Goal: Task Accomplishment & Management: Manage account settings

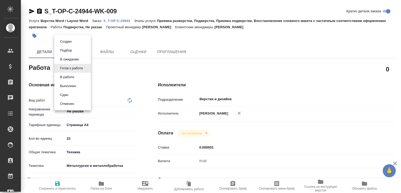
click at [80, 69] on body "🙏 .cls-1 fill:#fff; AWATERA Малофеева Екатерина e.malofeeva Клиенты Спецификаци…" at bounding box center [200, 96] width 401 height 193
click at [69, 80] on button "В работе" at bounding box center [67, 77] width 17 height 6
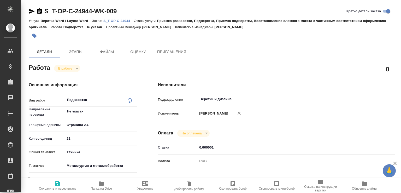
type textarea "x"
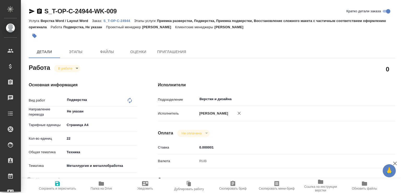
type textarea "x"
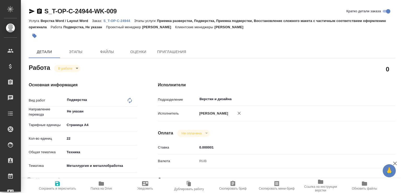
type textarea "x"
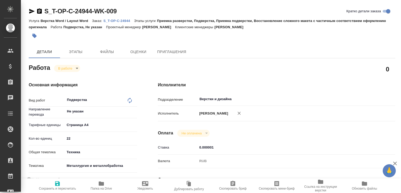
click at [106, 185] on span "Папка на Drive" at bounding box center [102, 185] width 38 height 10
click at [117, 20] on p "S_T-OP-C-24944" at bounding box center [118, 21] width 31 height 4
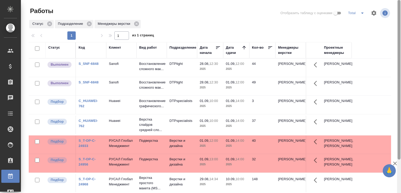
scroll to position [26, 0]
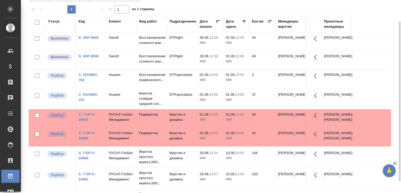
click at [183, 48] on td "DTPlight" at bounding box center [182, 41] width 30 height 18
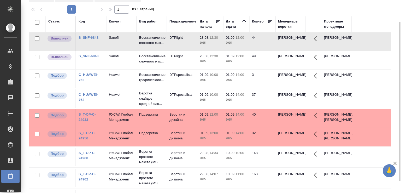
click at [183, 48] on td "DTPlight" at bounding box center [182, 41] width 30 height 18
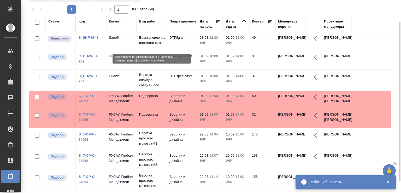
click at [146, 40] on p "Восстановление сложного мак..." at bounding box center [151, 40] width 25 height 10
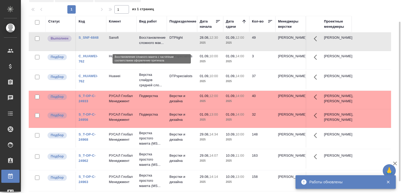
click at [146, 40] on p "Восстановление сложного мак..." at bounding box center [151, 40] width 25 height 10
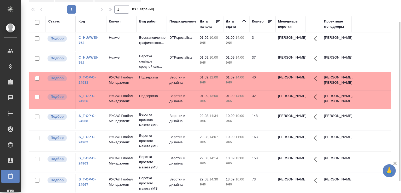
click at [167, 62] on td "DTPspecialists" at bounding box center [182, 61] width 30 height 18
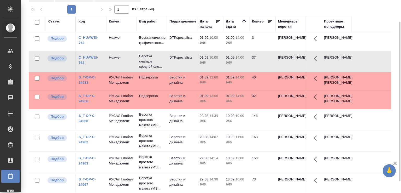
click at [167, 62] on td "DTPspecialists" at bounding box center [182, 61] width 30 height 18
click at [172, 36] on td "DTPspecialists" at bounding box center [182, 41] width 30 height 18
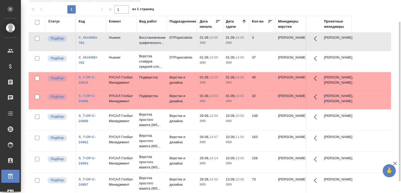
click at [172, 36] on td "DTPspecialists" at bounding box center [182, 41] width 30 height 18
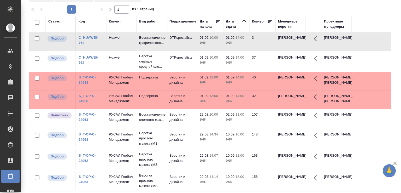
click at [196, 128] on td "Верстки и дизайна" at bounding box center [182, 118] width 30 height 18
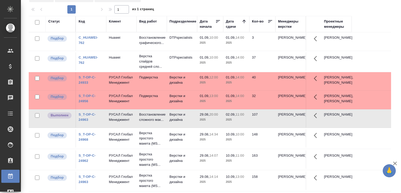
click at [196, 128] on td "Верстки и дизайна" at bounding box center [182, 118] width 30 height 18
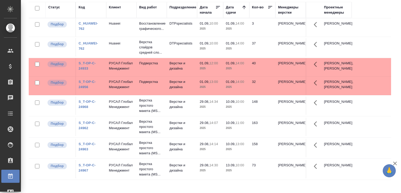
scroll to position [0, 0]
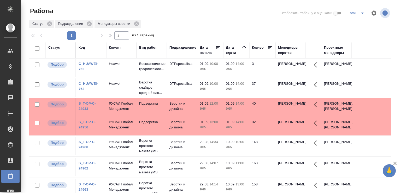
click at [221, 115] on td "01.09, 12:00 2025" at bounding box center [210, 107] width 26 height 18
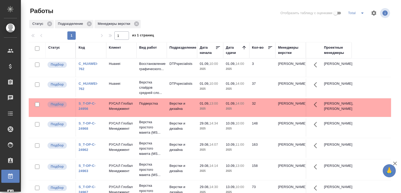
click at [149, 115] on td "Подверстка" at bounding box center [152, 107] width 30 height 18
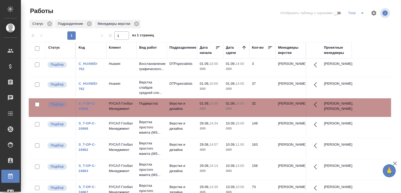
click at [149, 115] on td "Подверстка" at bounding box center [152, 107] width 30 height 18
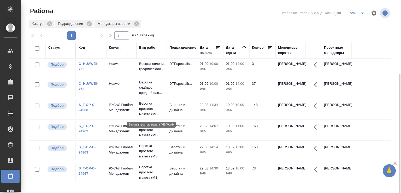
scroll to position [40, 0]
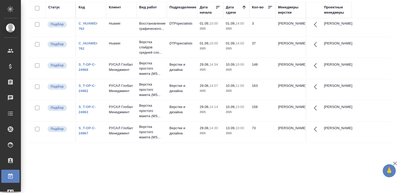
click at [60, 160] on div "Статус Код Клиент Вид работ Подразделение Дата начала Дата сдачи Кол-во Менедже…" at bounding box center [210, 96] width 363 height 188
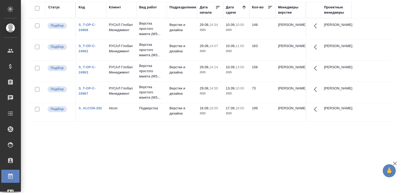
click at [60, 160] on div "Статус Код Клиент Вид работ Подразделение Дата начала Дата сдачи Кол-во Менедже…" at bounding box center [210, 96] width 363 height 188
click at [79, 162] on div "Статус Код Клиент Вид работ Подразделение Дата начала Дата сдачи Кол-во Менедже…" at bounding box center [210, 96] width 363 height 188
click at [69, 128] on div "Статус Код Клиент Вид работ Подразделение Дата начала Дата сдачи Кол-во Менедже…" at bounding box center [210, 96] width 363 height 188
click at [64, 137] on div "Статус Код Клиент Вид работ Подразделение Дата начала Дата сдачи Кол-во Менедже…" at bounding box center [210, 96] width 363 height 188
click at [68, 136] on div "Статус Код Клиент Вид работ Подразделение Дата начала Дата сдачи Кол-во Менедже…" at bounding box center [210, 96] width 363 height 188
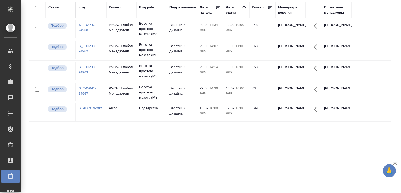
click at [68, 136] on div "Статус Код Клиент Вид работ Подразделение Дата начала Дата сдачи Кол-во Менедже…" at bounding box center [210, 96] width 363 height 188
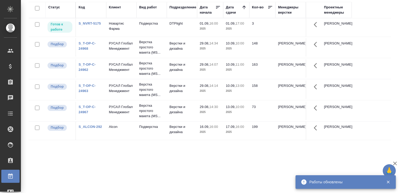
click at [60, 156] on div "Статус Код Клиент Вид работ Подразделение Дата начала Дата сдачи Кол-во Менедже…" at bounding box center [210, 96] width 363 height 188
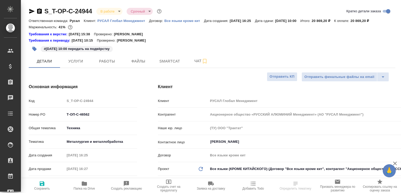
select select "RU"
click at [195, 64] on span "Чат" at bounding box center [201, 61] width 25 height 7
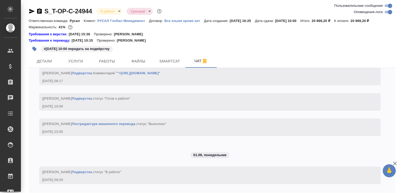
scroll to position [1642, 0]
click at [105, 65] on span "Работы" at bounding box center [107, 61] width 25 height 7
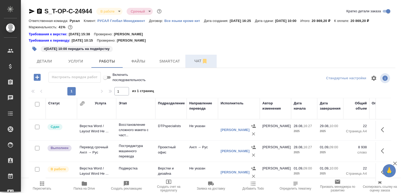
click at [189, 64] on span "Чат" at bounding box center [201, 61] width 25 height 7
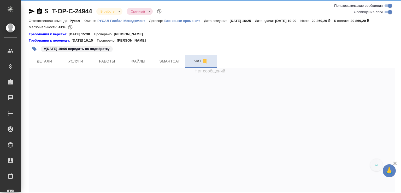
scroll to position [1642, 0]
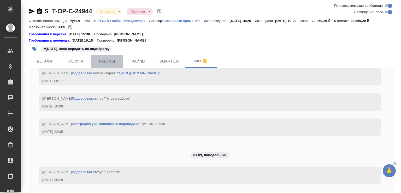
click at [110, 65] on span "Работы" at bounding box center [107, 61] width 25 height 7
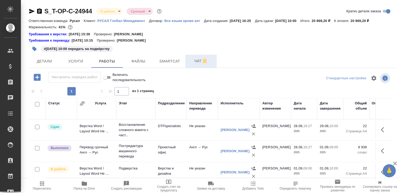
click at [191, 64] on span "Чат" at bounding box center [201, 61] width 25 height 7
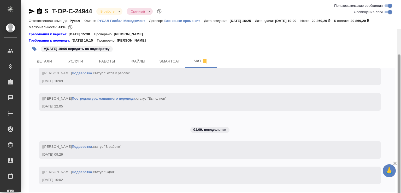
scroll to position [29, 0]
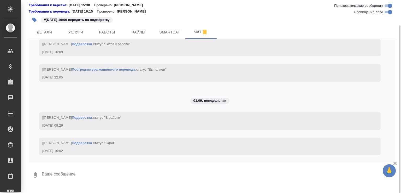
click at [112, 183] on textarea at bounding box center [218, 175] width 354 height 18
paste textarea "https://drive.awatera.com/apps/files/files/10234269?dir=/Shares/%D0%A2-%D0%9E%D…"
type textarea "https://drive.awatera.com/apps/files/files/10234269?dir=/Shares/%D0%A2-%D0%9E%D…"
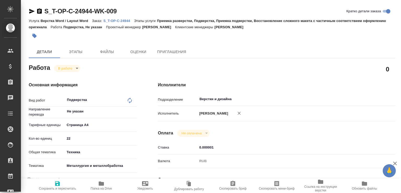
click at [71, 72] on div "Основная информация Вид работ Подверстка x ​ Направление перевода Не указан ​ Т…" at bounding box center [82, 182] width 129 height 223
click at [70, 71] on body "🙏 .cls-1 fill:#fff; AWATERA Малофеева Екатерина e.malofeeva Клиенты Спецификаци…" at bounding box center [200, 96] width 401 height 193
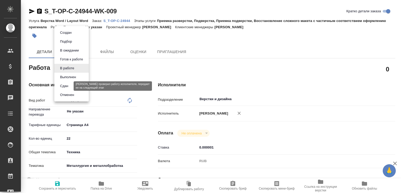
click at [69, 85] on button "Сдан" at bounding box center [64, 86] width 11 height 6
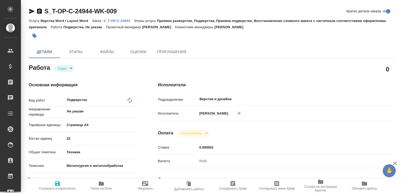
type textarea "x"
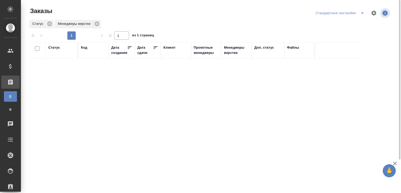
click at [85, 48] on div "Код" at bounding box center [84, 47] width 6 height 5
click at [89, 73] on input "text" at bounding box center [93, 73] width 25 height 7
paste input "S_T-OP-C-24969"
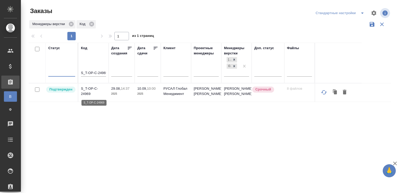
click at [95, 89] on p "S_T-OP-C-24969" at bounding box center [93, 91] width 25 height 10
click at [91, 73] on input "S_T-OP-C-24969" at bounding box center [93, 73] width 25 height 7
paste input "59"
click at [89, 94] on p "S_T-OP-C-24959" at bounding box center [93, 91] width 25 height 10
click at [83, 73] on input "S_T-OP-C-24959" at bounding box center [93, 73] width 25 height 7
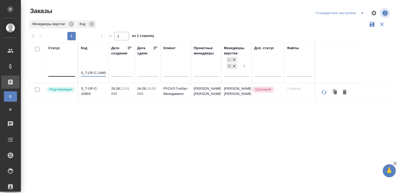
paste input "7"
click at [92, 87] on p "S_T-OP-C-24957" at bounding box center [93, 91] width 25 height 10
click at [94, 74] on input "S_T-OP-C-24957" at bounding box center [93, 73] width 25 height 7
paste input "ATLNC-2"
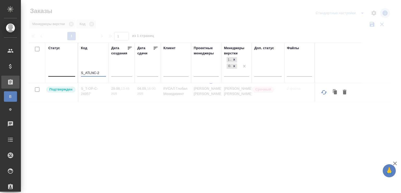
type input "S_ATLNC-2"
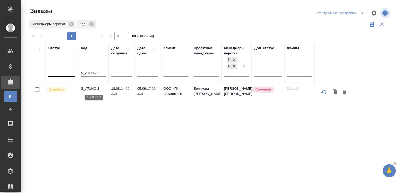
click at [91, 88] on p "S_ATLNC-2" at bounding box center [93, 88] width 25 height 5
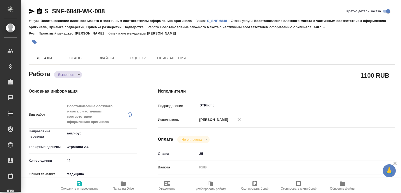
type textarea "x"
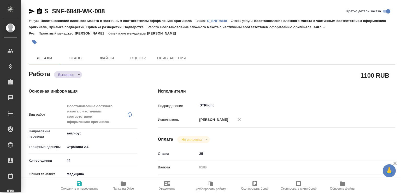
type textarea "x"
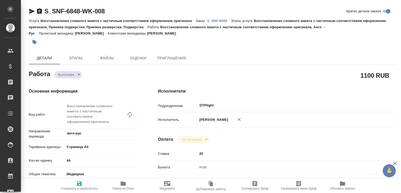
click at [79, 74] on body "🙏 .cls-1 fill:#fff; AWATERA [PERSON_NAME]malofeeva Клиенты Спецификации Заказы …" at bounding box center [200, 96] width 401 height 193
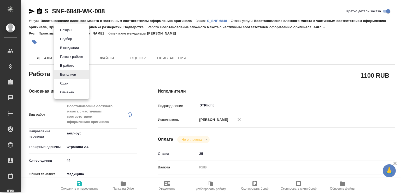
type textarea "x"
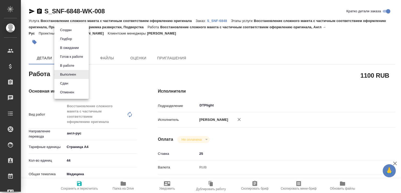
click at [71, 85] on li "Сдан" at bounding box center [71, 83] width 34 height 9
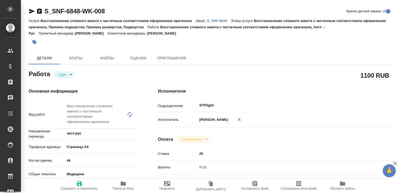
type textarea "x"
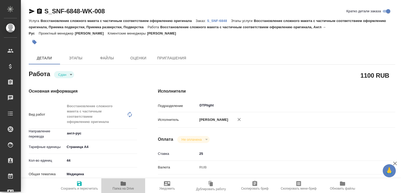
click at [131, 183] on span "Папка на Drive" at bounding box center [124, 185] width 38 height 10
type textarea "x"
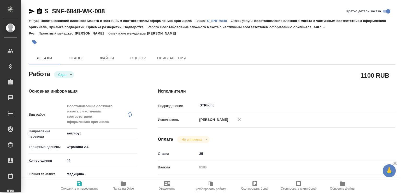
type textarea "x"
click at [218, 20] on p "S_SNF-6848" at bounding box center [219, 21] width 24 height 4
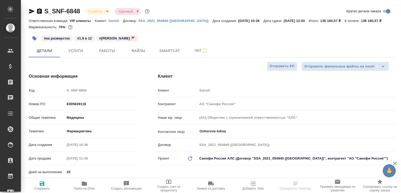
select select "RU"
type textarea "x"
click at [109, 54] on button "Работы" at bounding box center [106, 50] width 31 height 13
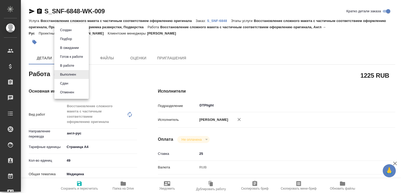
click at [76, 75] on body "🙏 .cls-1 fill:#fff; AWATERA [PERSON_NAME]malofeeva Клиенты Спецификации Заказы …" at bounding box center [200, 96] width 401 height 193
click at [72, 81] on li "Сдан" at bounding box center [71, 83] width 34 height 9
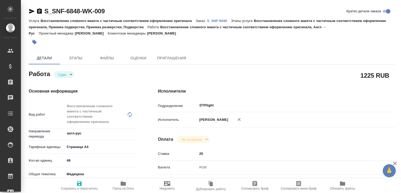
type textarea "x"
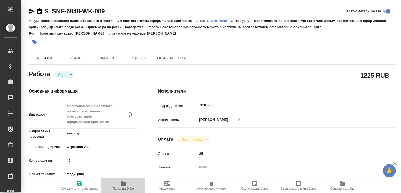
click at [120, 183] on icon "button" at bounding box center [123, 183] width 6 height 6
type textarea "x"
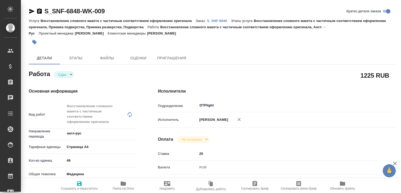
type textarea "x"
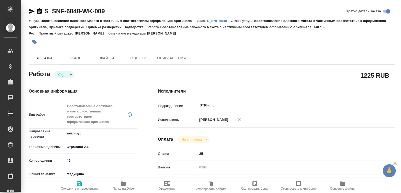
type textarea "x"
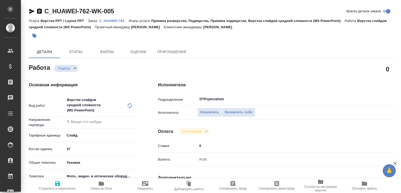
click at [32, 11] on icon "button" at bounding box center [31, 11] width 5 height 5
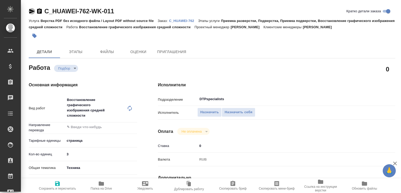
click at [30, 10] on icon "button" at bounding box center [31, 11] width 5 height 5
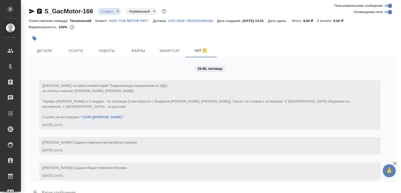
scroll to position [2115, 0]
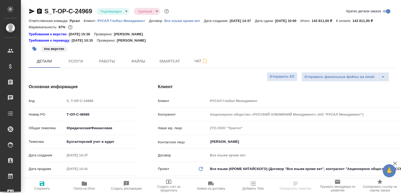
select select "RU"
click at [102, 65] on span "Работы" at bounding box center [107, 61] width 25 height 7
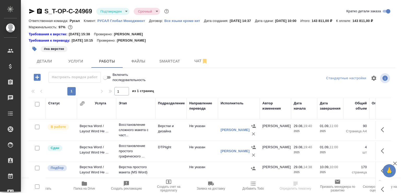
click at [111, 136] on td "Верстка Word / Layout Word Не ..." at bounding box center [96, 130] width 39 height 18
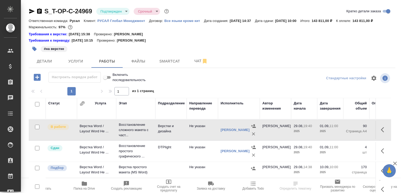
click at [111, 136] on td "Верстка Word / Layout Word Не ..." at bounding box center [96, 130] width 39 height 18
click at [192, 64] on span "Чат" at bounding box center [201, 61] width 25 height 7
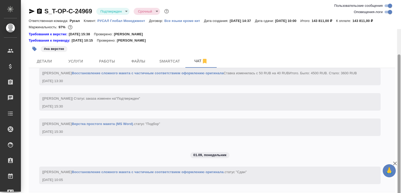
scroll to position [29, 0]
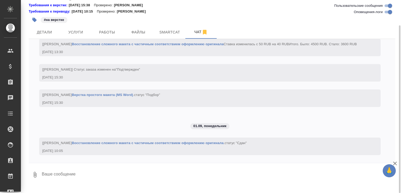
click at [98, 183] on textarea at bounding box center [218, 175] width 354 height 18
paste textarea "[URL][DOMAIN_NAME]"
type textarea "в перевод [URL][DOMAIN_NAME]"
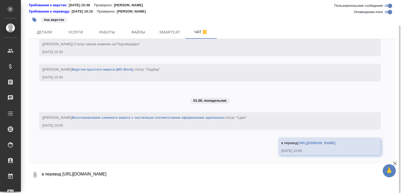
scroll to position [1445, 0]
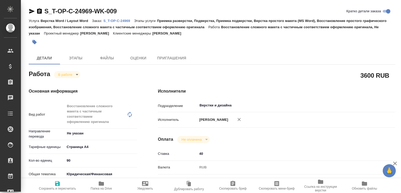
click at [64, 73] on body "🙏 .cls-1 fill:#fff; AWATERA [PERSON_NAME]malofeeva Клиенты Спецификации Заказы …" at bounding box center [200, 96] width 401 height 193
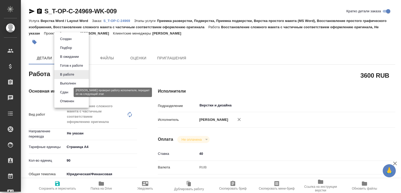
click at [65, 92] on button "Сдан" at bounding box center [64, 92] width 11 height 6
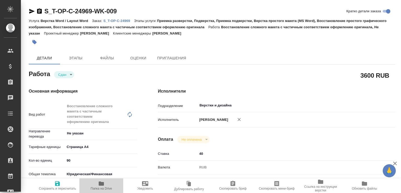
click at [107, 182] on span "Папка на Drive" at bounding box center [102, 185] width 38 height 10
type textarea "x"
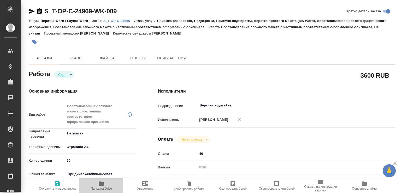
type textarea "x"
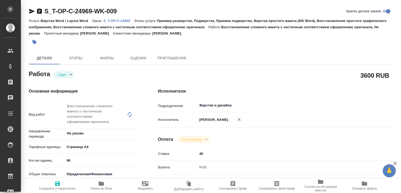
type textarea "x"
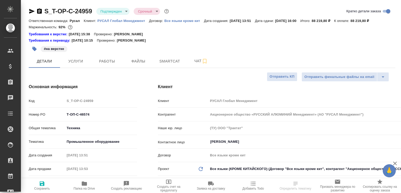
select select "RU"
click at [104, 65] on span "Работы" at bounding box center [107, 61] width 25 height 7
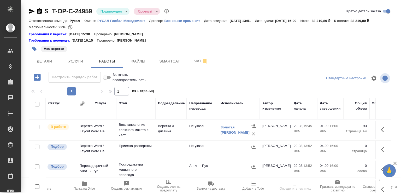
click at [104, 133] on td "Верстка Word / Layout Word Не ..." at bounding box center [96, 130] width 39 height 18
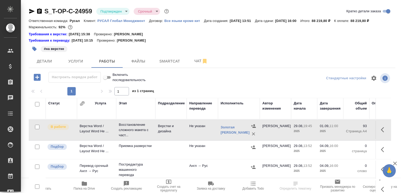
click at [104, 133] on td "Верстка Word / Layout Word Не ..." at bounding box center [96, 130] width 39 height 18
click at [90, 185] on span "Папка на Drive" at bounding box center [84, 185] width 36 height 10
click at [193, 64] on span "Чат" at bounding box center [201, 61] width 25 height 7
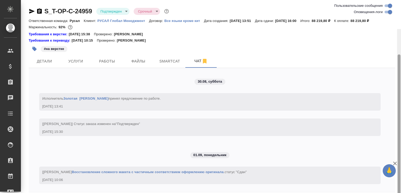
scroll to position [29, 0]
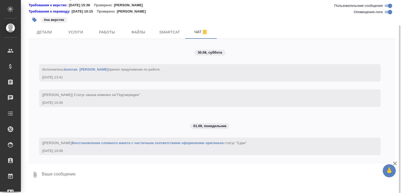
click at [125, 177] on textarea at bounding box center [218, 175] width 354 height 18
paste textarea "[URL][DOMAIN_NAME]"
type textarea "есть немного китайского, он в вордах [URL][DOMAIN_NAME]"
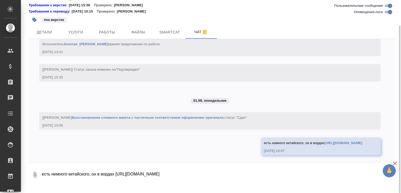
scroll to position [806, 0]
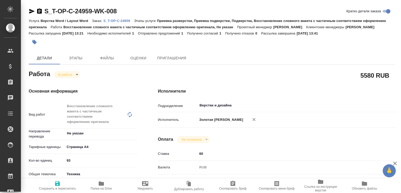
click at [72, 79] on body "🙏 .cls-1 fill:#fff; AWATERA Малофеева Екатерина e.malofeeva Клиенты Спецификаци…" at bounding box center [200, 96] width 401 height 193
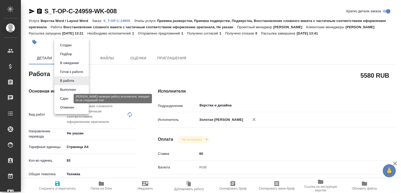
click at [68, 99] on button "Сдан" at bounding box center [64, 99] width 11 height 6
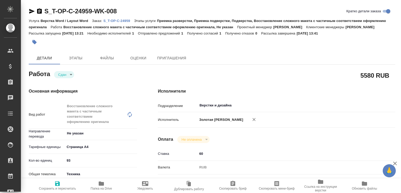
type textarea "x"
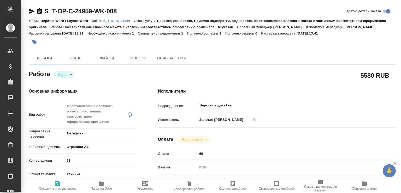
type textarea "x"
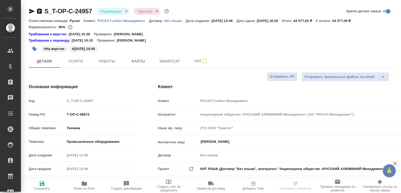
select select "RU"
click at [100, 64] on span "Работы" at bounding box center [107, 61] width 25 height 7
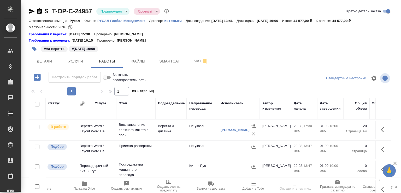
click at [115, 130] on td "Верстка Word / Layout Word Не ..." at bounding box center [96, 130] width 39 height 18
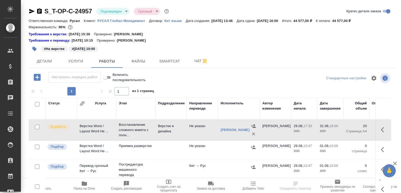
click at [115, 130] on td "Верстка Word / Layout Word Не ..." at bounding box center [96, 130] width 39 height 18
click at [88, 185] on span "Папка на Drive" at bounding box center [84, 185] width 36 height 10
click at [191, 58] on span "Чат" at bounding box center [201, 61] width 25 height 7
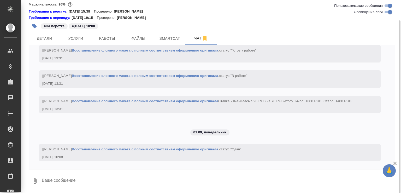
scroll to position [1226, 0]
click at [76, 188] on textarea at bounding box center [218, 181] width 354 height 18
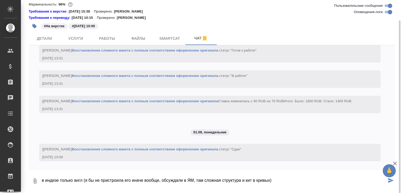
paste textarea "https://drive.awatera.com/apps/files/files/10242168?dir=/Shares/%D0%A2-%D0%9E%D…"
type textarea "в индизе только англ (я бы не пристроила его иначе вообще, обсуждали в ЯМ, там …"
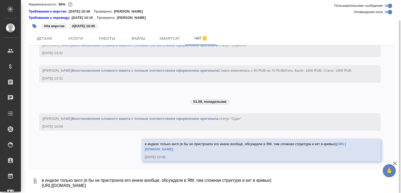
scroll to position [1267, 0]
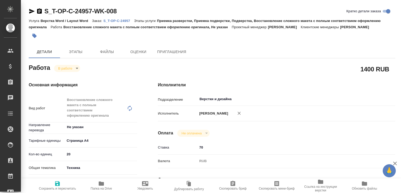
click at [75, 74] on body "🙏 .cls-1 fill:#fff; AWATERA [PERSON_NAME]malofeeva Клиенты Спецификации Заказы …" at bounding box center [200, 96] width 401 height 193
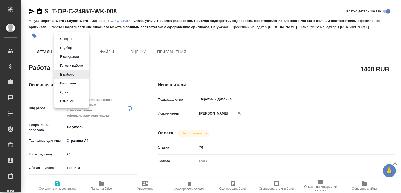
click at [72, 90] on li "Сдан" at bounding box center [71, 92] width 34 height 9
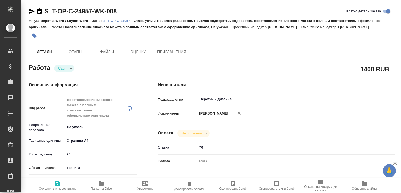
type textarea "x"
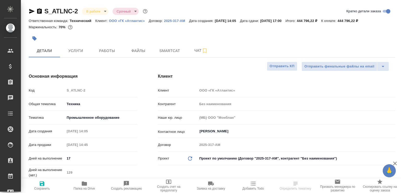
select select "RU"
click at [102, 50] on button "Работы" at bounding box center [106, 50] width 31 height 13
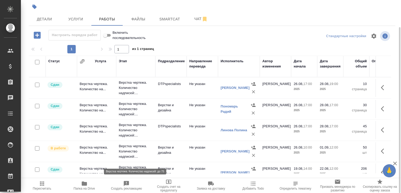
click at [122, 154] on p "Верстка чертежа. Количество надписей:..." at bounding box center [136, 151] width 34 height 16
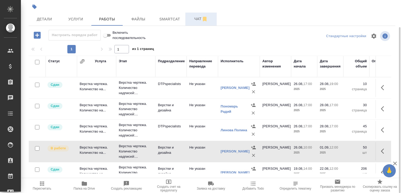
click at [186, 23] on button "Чат" at bounding box center [201, 19] width 31 height 13
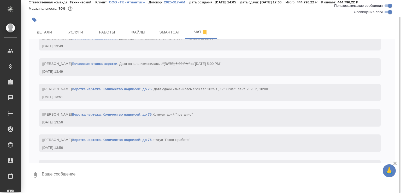
scroll to position [10233, 0]
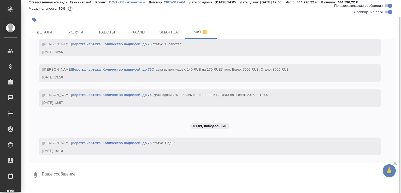
click at [77, 183] on textarea at bounding box center [218, 175] width 354 height 18
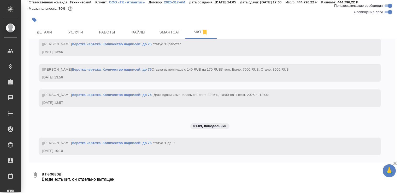
scroll to position [3, 0]
paste textarea "https://drive.awatera.com/f/10254249"
type textarea "в перевод Везде есть кит, он отдельно вытащен https://drive.awatera.com/f/10254…"
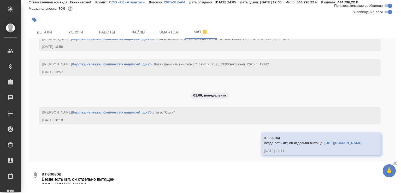
scroll to position [10269, 0]
click at [325, 145] on link "https://drive.awatera.com/f/10254249" at bounding box center [344, 143] width 38 height 4
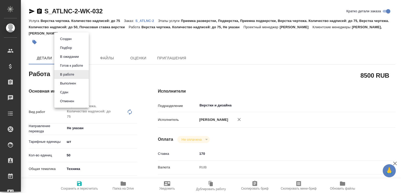
click at [68, 71] on body "🙏 .cls-1 fill:#fff; AWATERA Малофеева Екатерина e.malofeeva Клиенты Спецификаци…" at bounding box center [200, 96] width 401 height 193
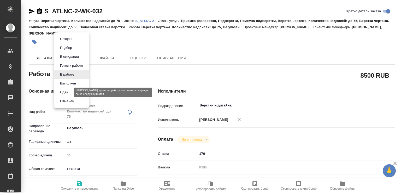
click at [65, 92] on button "Сдан" at bounding box center [64, 92] width 11 height 6
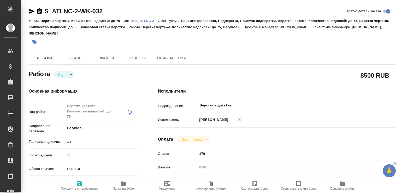
click at [121, 186] on icon "button" at bounding box center [123, 183] width 6 height 6
type textarea "x"
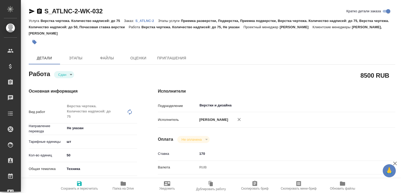
type textarea "x"
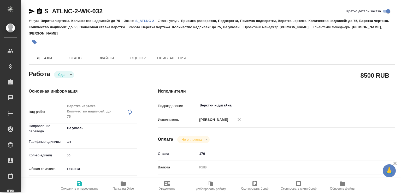
type textarea "x"
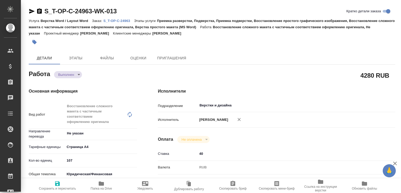
click at [79, 74] on body "🙏 .cls-1 fill:#fff; AWATERA [PERSON_NAME]malofeeva Клиенты Спецификации Заказы …" at bounding box center [200, 96] width 401 height 193
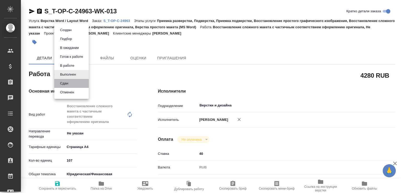
click at [72, 84] on li "Сдан" at bounding box center [71, 83] width 34 height 9
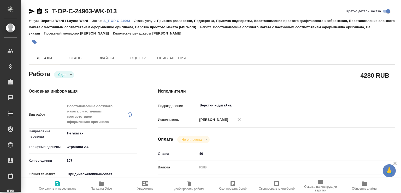
type textarea "x"
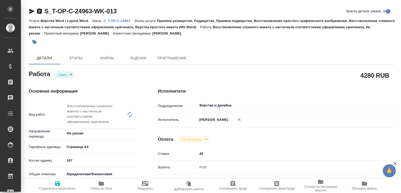
type textarea "x"
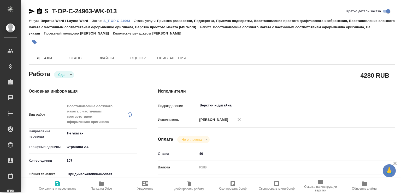
click at [115, 182] on span "Папка на Drive" at bounding box center [102, 185] width 38 height 10
type textarea "x"
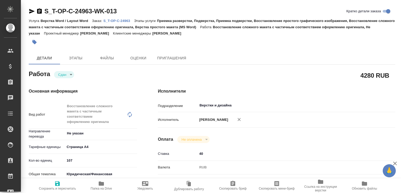
type textarea "x"
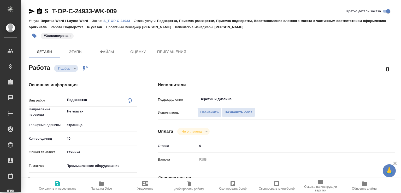
click at [120, 21] on p "S_T-OP-C-24933" at bounding box center [118, 21] width 31 height 4
click at [207, 110] on span "Назначить" at bounding box center [209, 112] width 19 height 6
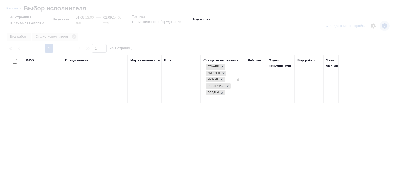
click at [31, 97] on div at bounding box center [42, 93] width 33 height 13
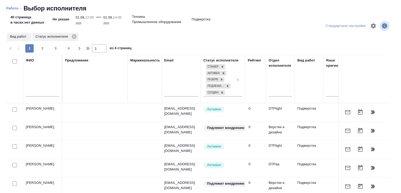
click at [30, 94] on input "text" at bounding box center [42, 93] width 33 height 7
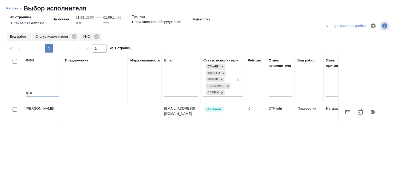
type input "дзю"
click at [371, 112] on icon "button" at bounding box center [373, 112] width 6 height 6
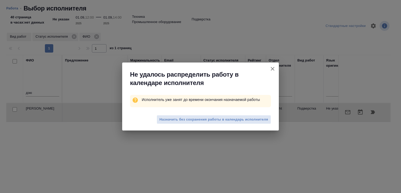
click at [192, 123] on button "Назначить без сохранения работы в календарь исполнителя" at bounding box center [214, 119] width 114 height 9
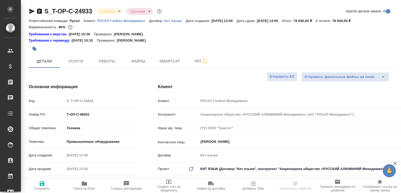
select select "RU"
click at [104, 63] on span "Работы" at bounding box center [107, 61] width 25 height 7
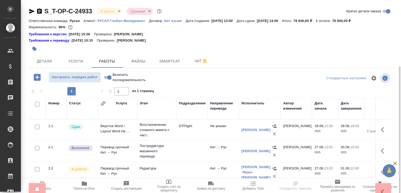
scroll to position [36, 0]
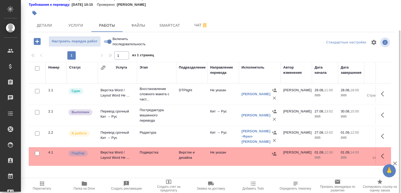
click at [107, 41] on input "Включить последовательность" at bounding box center [109, 41] width 19 height 6
checkbox input "true"
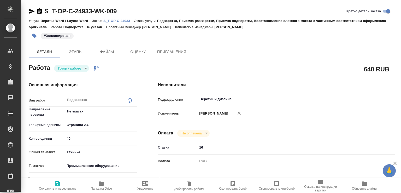
type textarea "x"
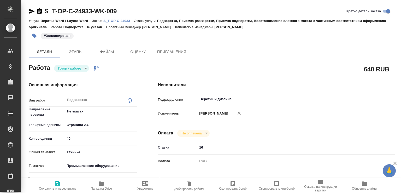
type textarea "x"
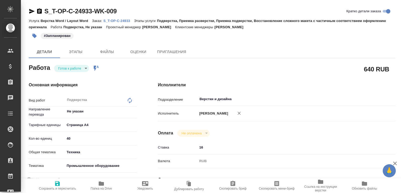
click at [78, 69] on body "🙏 .cls-1 fill:#fff; AWATERA Малофеева Екатерина e.malofeeva Клиенты Спецификаци…" at bounding box center [200, 96] width 401 height 193
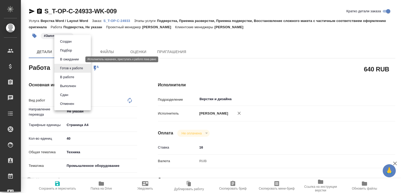
type textarea "x"
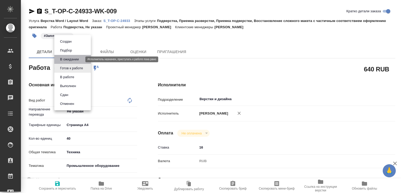
click at [75, 59] on button "В ожидании" at bounding box center [70, 59] width 22 height 6
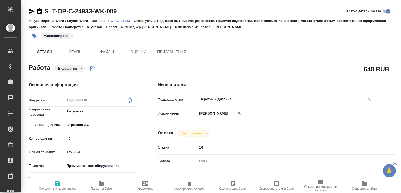
type textarea "x"
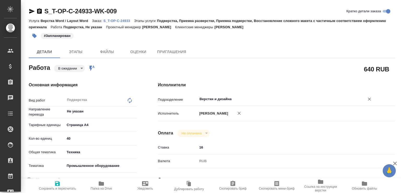
click at [212, 100] on input "Верстки и дизайна" at bounding box center [278, 99] width 158 height 6
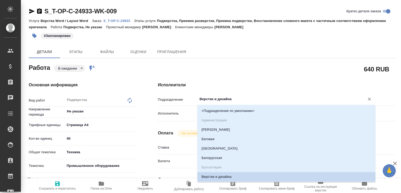
type textarea "x"
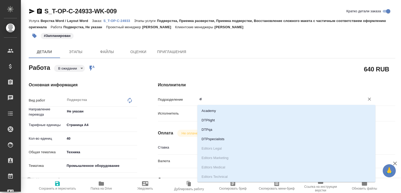
type input "dt"
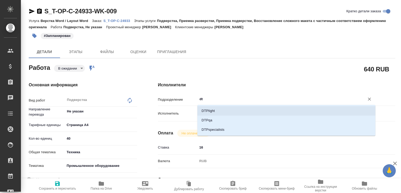
click at [205, 111] on li "DTPlight" at bounding box center [287, 110] width 178 height 9
type textarea "x"
type input "DTPlight"
type textarea "x"
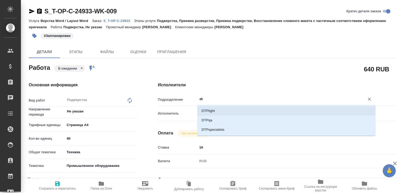
type textarea "x"
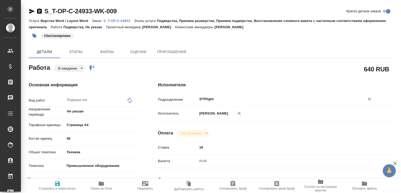
type input "DTPlight"
click at [65, 187] on span "Сохранить и пересчитать" at bounding box center [57, 189] width 37 height 4
type textarea "x"
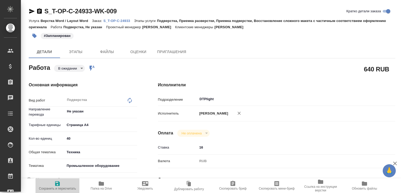
type textarea "x"
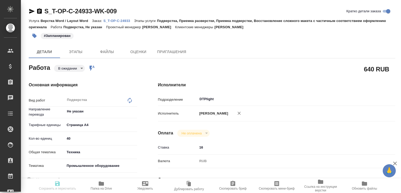
type textarea "x"
type input "pending"
type textarea "Подверстка"
type textarea "x"
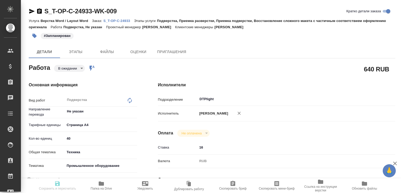
type input "Не указан"
type input "5f036ec4e16dec2d6b59c8ff"
type input "40"
type input "tech"
type input "5f647205b73bc97568ca66bc"
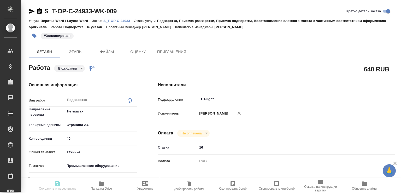
type input "01.09.2025 12:00"
type input "01.09.2025 14:00"
type input "DTPlight"
type input "notPayed"
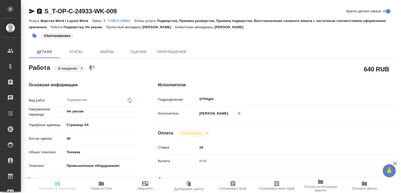
type input "16"
type input "RUB"
type input "Малофеева Екатерина"
type textarea "x"
type textarea "/Clients/Т-ОП-С_Русал Глобал Менеджмент/Orders/S_T-OP-C-24933/DTP/S_T-OP-C-2493…"
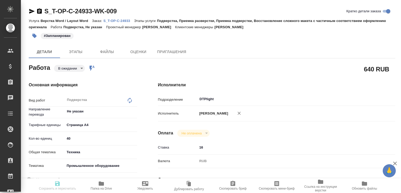
type textarea "x"
type input "S_T-OP-C-24933"
type input "Т-ОП-С-46551"
type input "Верстка Word / Layout Word"
type input "Подверстка, Приемка разверстки, Приемка подверстки, Восстановление сложного мак…"
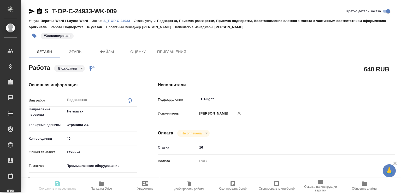
type input "Меньшикова Александра"
type input "Малофеева Екатерина"
type input "/Clients/Т-ОП-С_Русал Глобал Менеджмент/Orders/S_T-OP-C-24933"
type textarea "x"
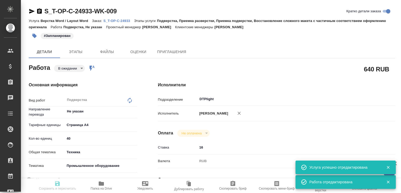
type textarea "x"
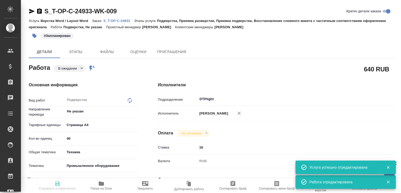
type textarea "x"
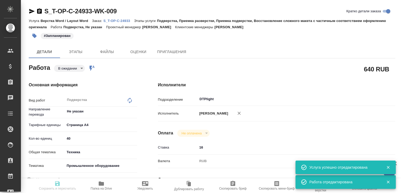
type textarea "x"
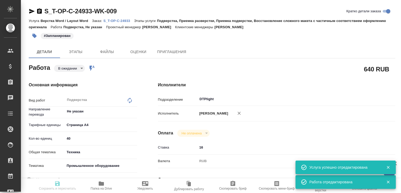
type input "pending"
type textarea "Подверстка"
type textarea "x"
type input "Не указан"
type input "5f036ec4e16dec2d6b59c8ff"
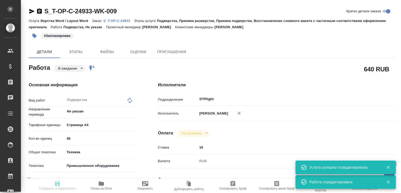
type input "40"
type input "tech"
type input "5f647205b73bc97568ca66bc"
type input "01.09.2025 12:00"
type input "01.09.2025 14:00"
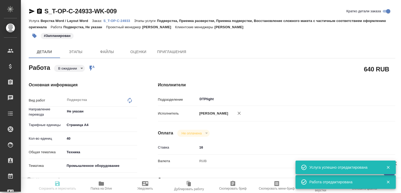
type input "01.09.2025 14:00"
type input "DTPlight"
type input "notPayed"
type input "16"
type input "RUB"
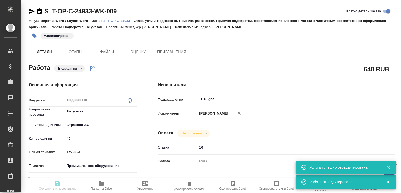
type input "Малофеева Екатерина"
type textarea "x"
type textarea "/Clients/Т-ОП-С_Русал Глобал Менеджмент/Orders/S_T-OP-C-24933/DTP/S_T-OP-C-2493…"
type textarea "x"
type input "S_T-OP-C-24933"
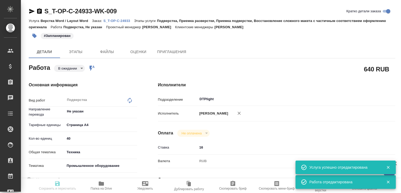
type input "Т-ОП-С-46551"
type input "Верстка Word / Layout Word"
type input "Подверстка, Приемка разверстки, Приемка подверстки, Восстановление сложного мак…"
type input "Меньшикова Александра"
type input "Малофеева Екатерина"
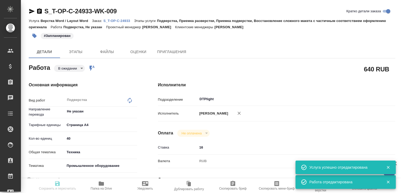
type input "/Clients/Т-ОП-С_Русал Глобал Менеджмент/Orders/S_T-OP-C-24933"
type textarea "x"
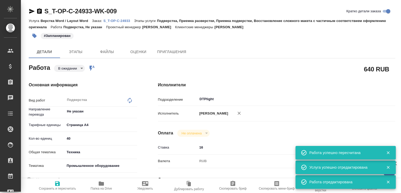
type textarea "x"
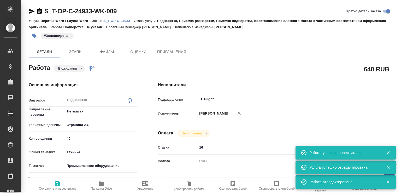
type textarea "x"
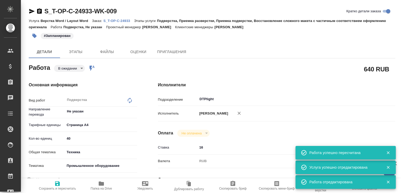
type textarea "x"
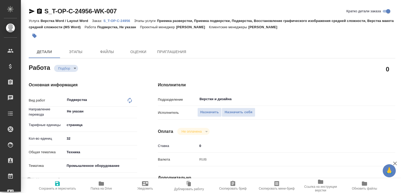
click at [124, 19] on p "S_T-OP-C-24956" at bounding box center [118, 21] width 31 height 4
click at [205, 110] on span "Назначить" at bounding box center [209, 112] width 19 height 6
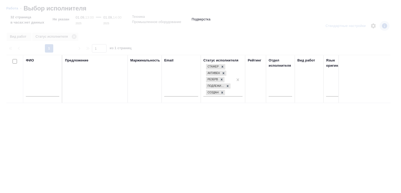
click at [48, 91] on input "text" at bounding box center [42, 93] width 33 height 7
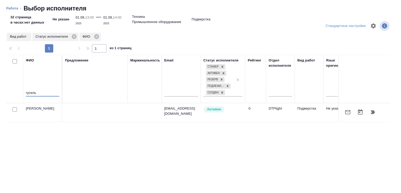
type input "гусель"
click at [371, 112] on icon "button" at bounding box center [373, 112] width 4 height 4
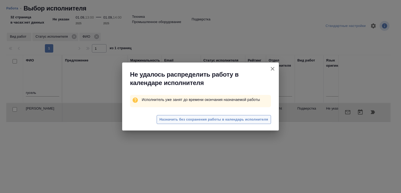
click at [170, 118] on span "Назначить без сохранения работы в календарь исполнителя" at bounding box center [214, 120] width 109 height 6
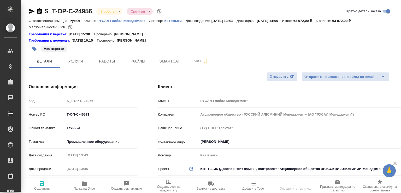
select select "RU"
click at [112, 62] on span "Работы" at bounding box center [107, 61] width 25 height 7
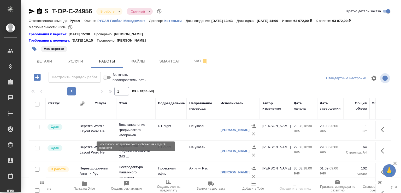
scroll to position [26, 0]
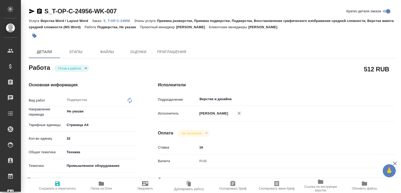
type textarea "x"
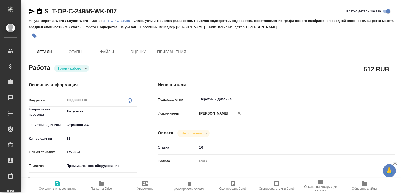
type textarea "x"
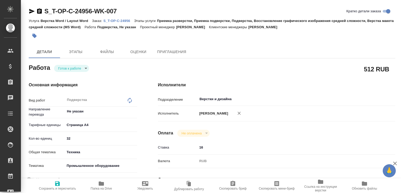
click at [82, 70] on body "🙏 .cls-1 fill:#fff; AWATERA [PERSON_NAME]malofeeva Клиенты Спецификации Заказы …" at bounding box center [200, 96] width 401 height 193
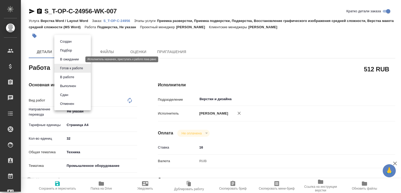
type textarea "x"
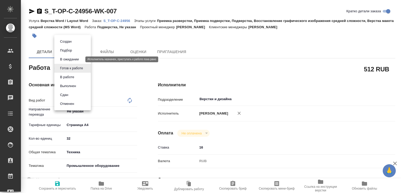
click at [72, 60] on button "В ожидании" at bounding box center [70, 59] width 22 height 6
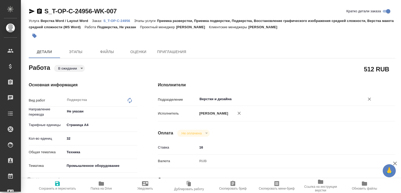
type textarea "x"
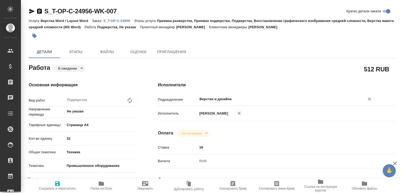
type textarea "x"
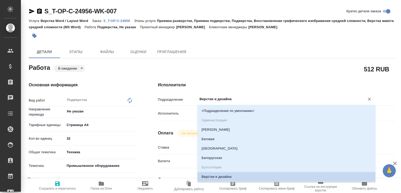
click at [216, 100] on input "Верстки и дизайна" at bounding box center [278, 99] width 158 height 6
type textarea "x"
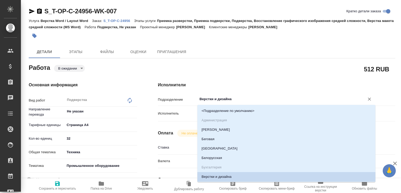
type textarea "x"
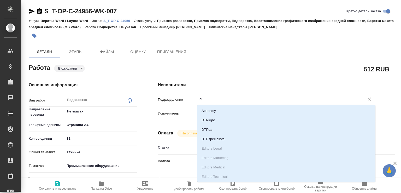
type input "dt"
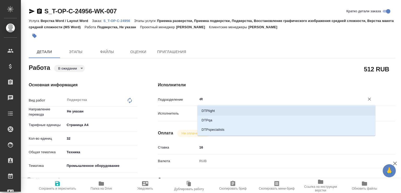
click at [213, 109] on li "DTPlight" at bounding box center [287, 110] width 178 height 9
type textarea "x"
type input "DTPlight"
type textarea "x"
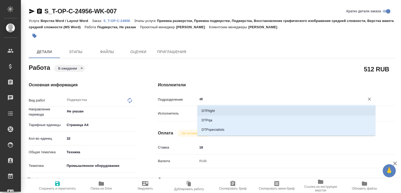
type textarea "x"
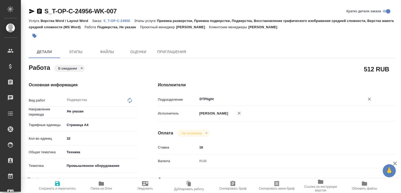
type input "DTPlight"
click at [59, 190] on span "Сохранить и пересчитать" at bounding box center [57, 189] width 37 height 4
type textarea "x"
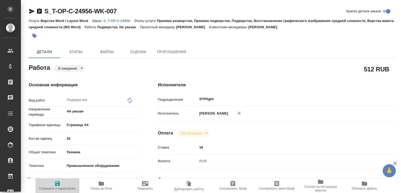
type textarea "x"
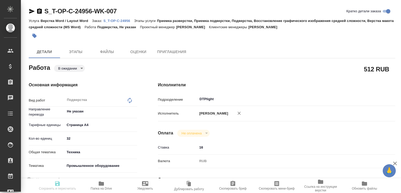
type textarea "x"
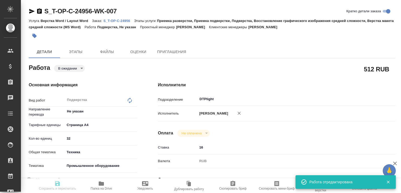
type textarea "x"
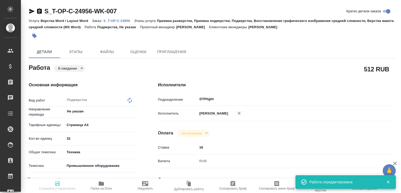
type input "pending"
type textarea "Подверстка"
type textarea "x"
type input "Не указан"
type input "5f036ec4e16dec2d6b59c8ff"
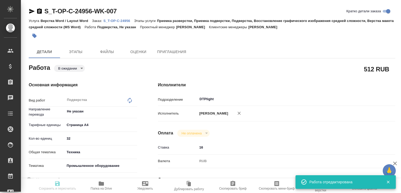
type input "32"
type input "tech"
type input "5f647205b73bc97568ca66bc"
type input "[DATE] 13:00"
type input "[DATE] 14:00"
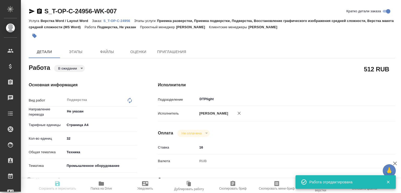
type input "[DATE] 14:00"
type input "DTPlight"
type input "notPayed"
type input "16"
type input "RUB"
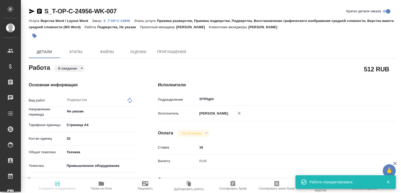
type input "[PERSON_NAME]"
type textarea "x"
type textarea "/Clients/Т-ОП-С_Русал Глобал Менеджмент/Orders/S_T-OP-C-24956/DTP/S_T-OP-C-2495…"
type textarea "x"
type input "S_T-OP-C-24956"
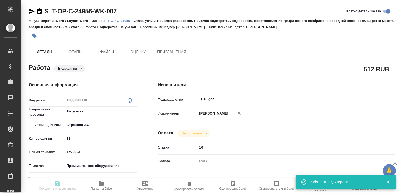
type input "Т-ОП-С-46571"
type input "Верстка Word / Layout Word"
type input "Приемка разверстки, Приемка подверстки, Подверстка, Восстановление графического…"
type input "[PERSON_NAME]"
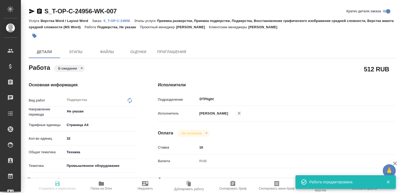
type input "/Clients/Т-ОП-С_Русал Глобал Менеджмент/Orders/S_T-OP-C-24956"
type textarea "x"
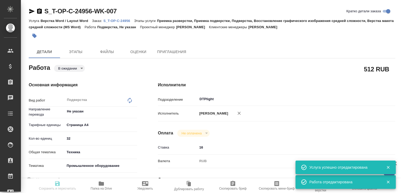
type textarea "x"
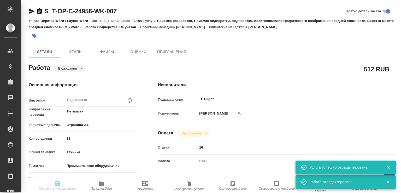
type textarea "x"
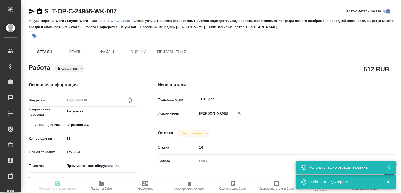
type textarea "x"
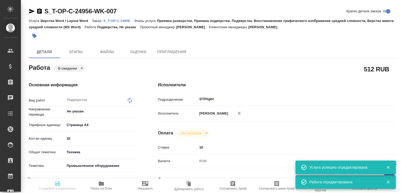
type input "pending"
type textarea "Подверстка"
type textarea "x"
type input "Не указан"
type input "5f036ec4e16dec2d6b59c8ff"
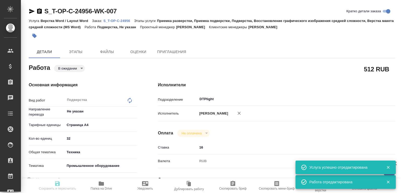
type input "32"
type input "tech"
type input "5f647205b73bc97568ca66bc"
type input "[DATE] 13:00"
type input "[DATE] 14:00"
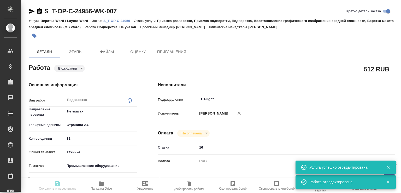
type input "[DATE] 14:00"
type input "DTPlight"
type input "notPayed"
type input "16"
type input "RUB"
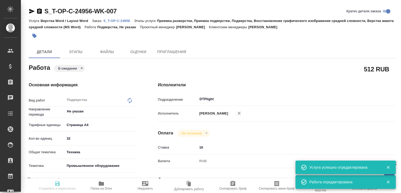
type input "[PERSON_NAME]"
type textarea "x"
type textarea "/Clients/Т-ОП-С_Русал Глобал Менеджмент/Orders/S_T-OP-C-24956/DTP/S_T-OP-C-2495…"
type textarea "x"
type input "S_T-OP-C-24956"
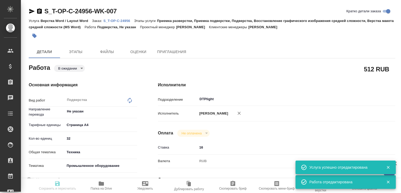
type input "Т-ОП-С-46571"
type input "Верстка Word / Layout Word"
type input "Приемка разверстки, Приемка подверстки, Подверстка, Восстановление графического…"
type input "[PERSON_NAME]"
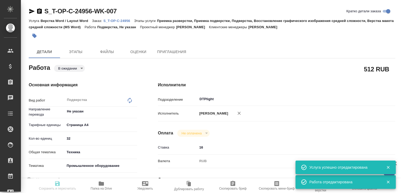
type input "/Clients/Т-ОП-С_Русал Глобал Менеджмент/Orders/S_T-OP-C-24956"
type textarea "x"
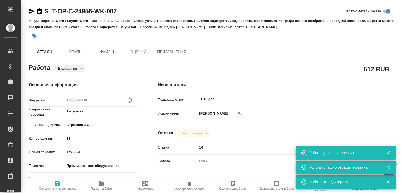
type textarea "x"
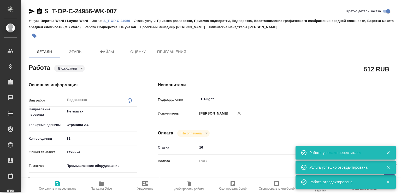
type textarea "x"
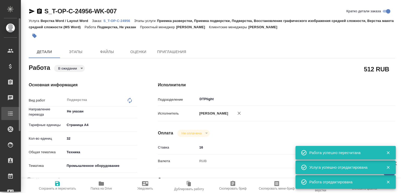
type textarea "x"
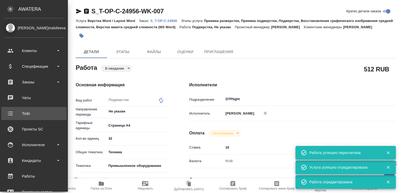
type textarea "x"
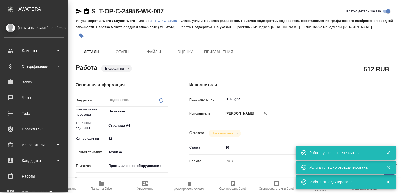
type textarea "x"
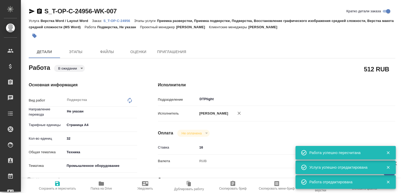
type textarea "x"
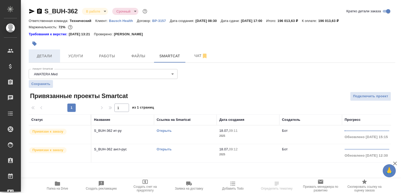
click at [42, 53] on span "Детали" at bounding box center [44, 56] width 25 height 7
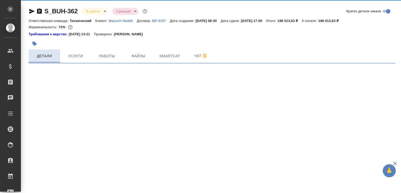
select select "RU"
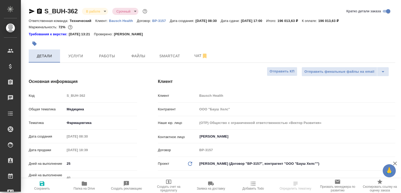
type textarea "x"
click at [42, 53] on span "Детали" at bounding box center [44, 56] width 25 height 7
click at [87, 186] on icon "button" at bounding box center [84, 183] width 6 height 6
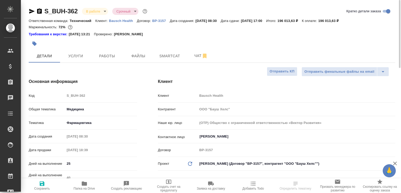
type textarea "x"
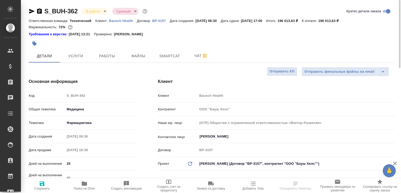
type textarea "x"
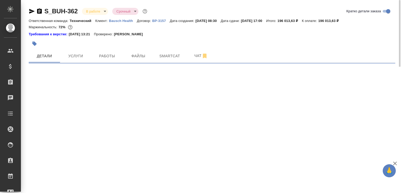
select select "RU"
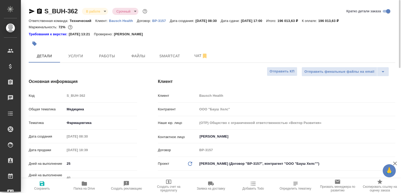
type textarea "x"
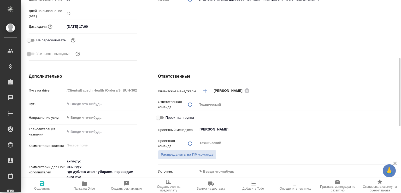
scroll to position [220, 0]
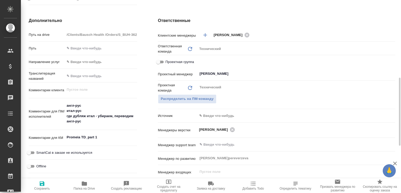
type textarea "x"
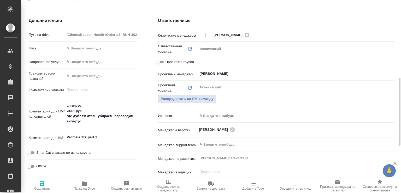
type textarea "x"
